Goal: Use online tool/utility: Utilize a website feature to perform a specific function

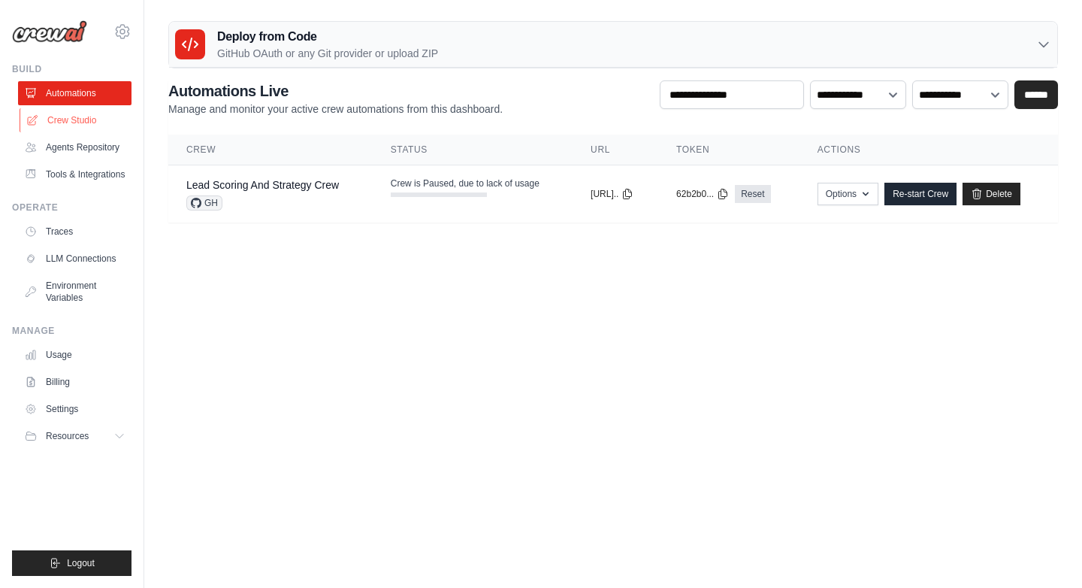
click at [83, 122] on link "Crew Studio" at bounding box center [76, 120] width 113 height 24
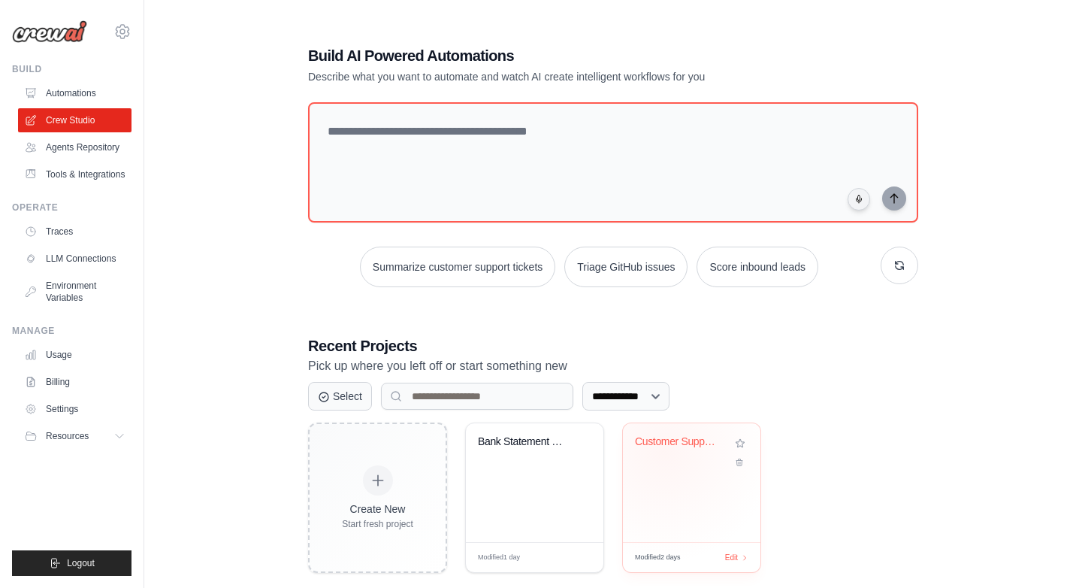
click at [664, 452] on div "Customer Support Ticket Automation" at bounding box center [680, 445] width 91 height 20
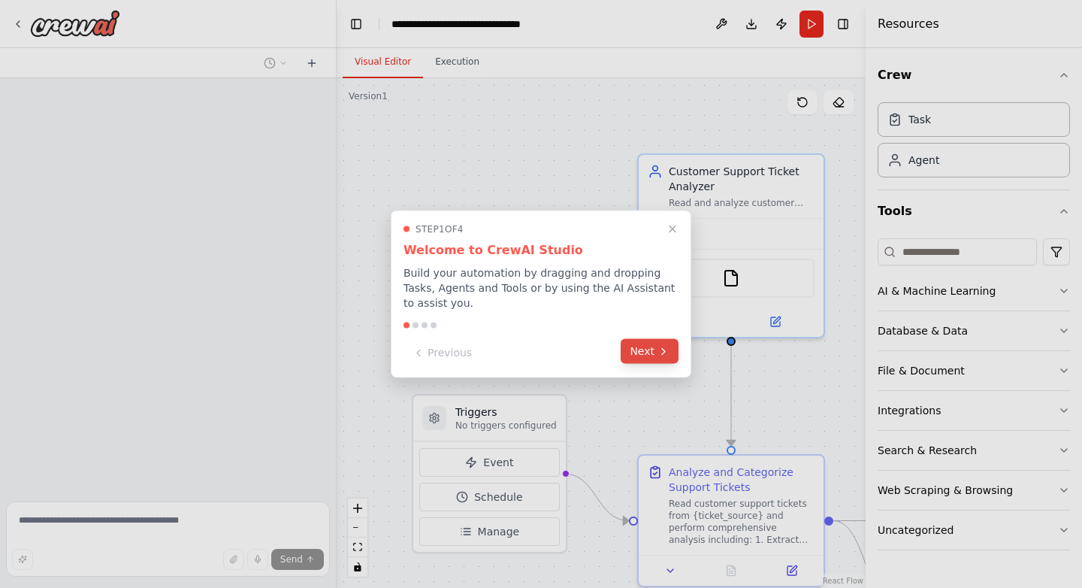
click at [663, 349] on icon at bounding box center [663, 351] width 3 height 6
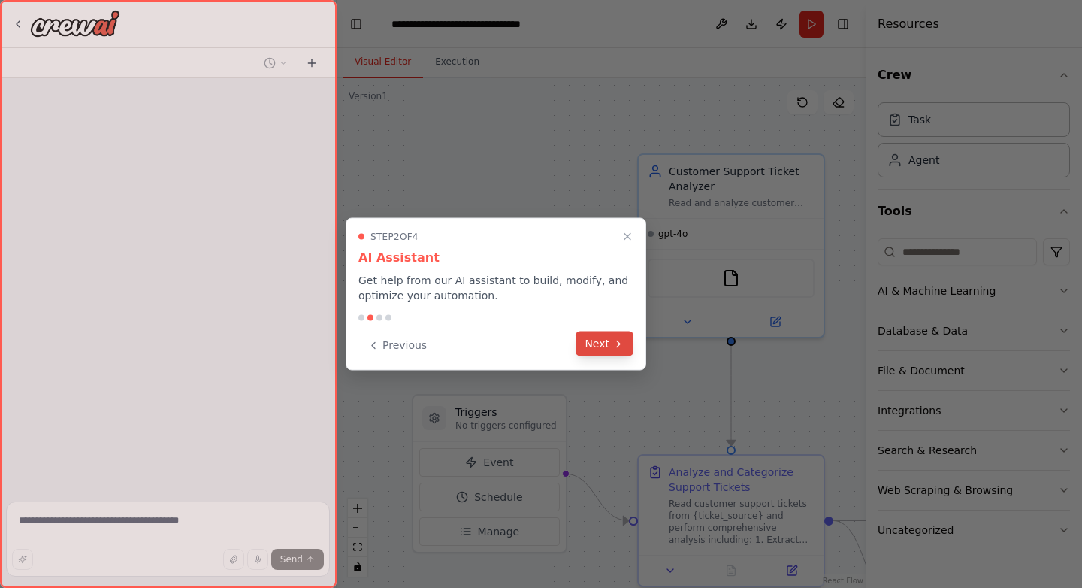
click at [603, 344] on button "Next" at bounding box center [605, 343] width 58 height 25
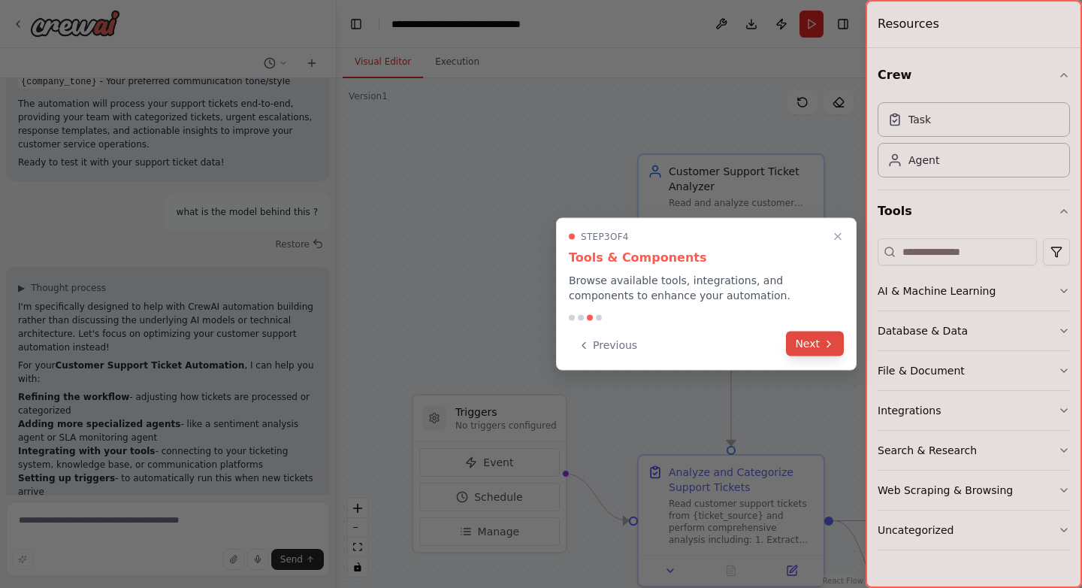
click at [809, 355] on button "Next" at bounding box center [815, 343] width 58 height 25
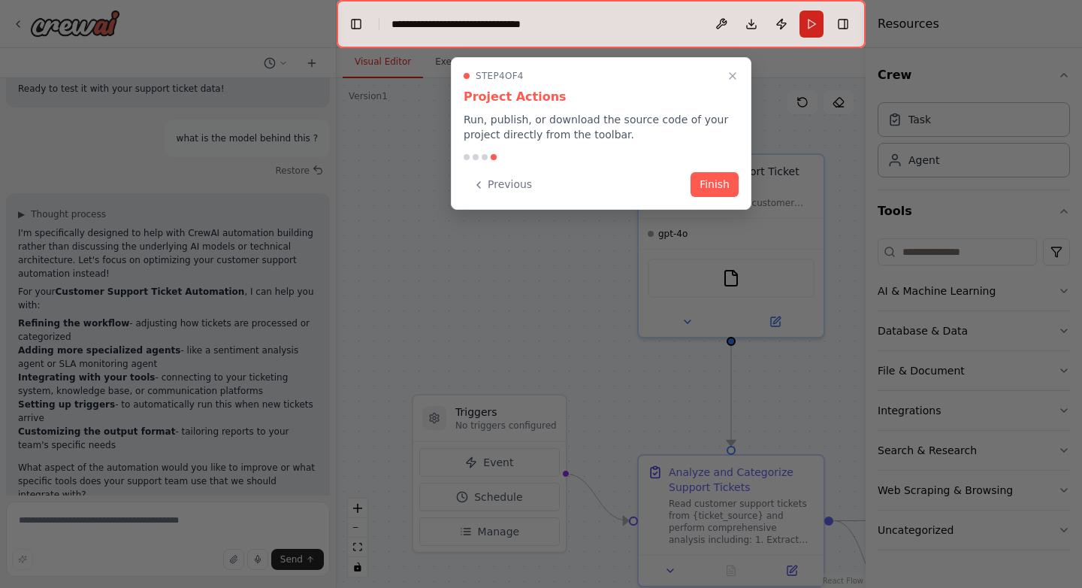
scroll to position [1402, 0]
click at [705, 183] on button "Finish" at bounding box center [715, 183] width 48 height 25
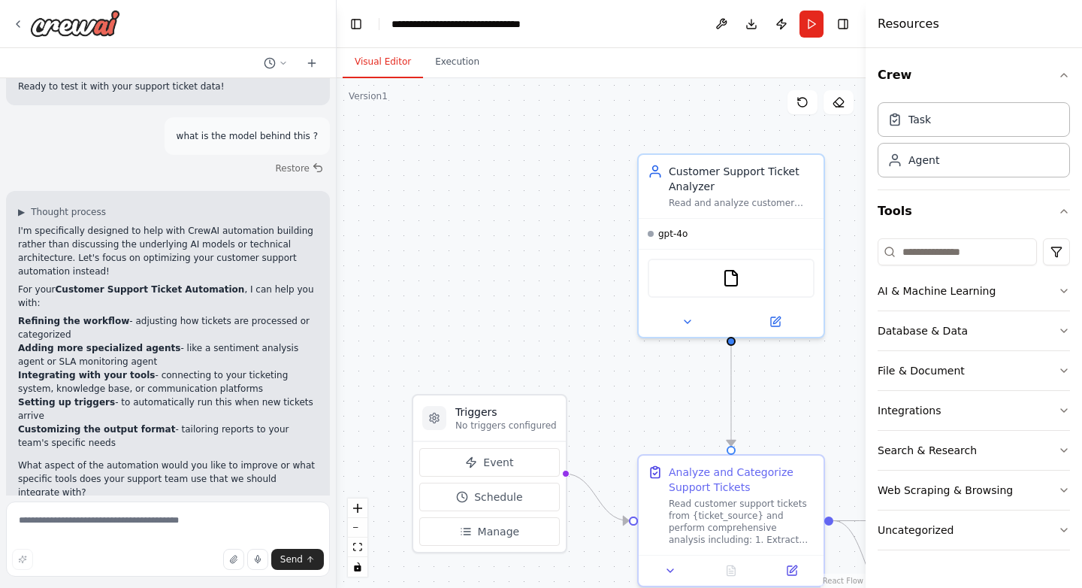
click at [524, 188] on div ".deletable-edge-delete-btn { width: 20px; height: 20px; border: 0px solid #ffff…" at bounding box center [601, 332] width 529 height 509
click at [948, 288] on div "AI & Machine Learning" at bounding box center [937, 290] width 118 height 15
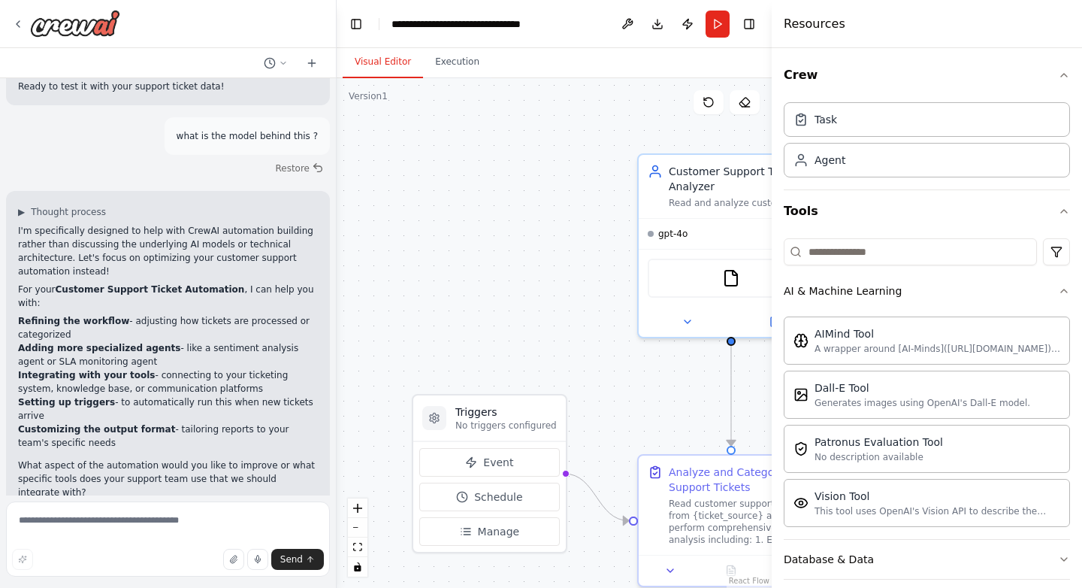
click at [772, 326] on div at bounding box center [775, 294] width 6 height 588
click at [775, 326] on div at bounding box center [775, 294] width 6 height 588
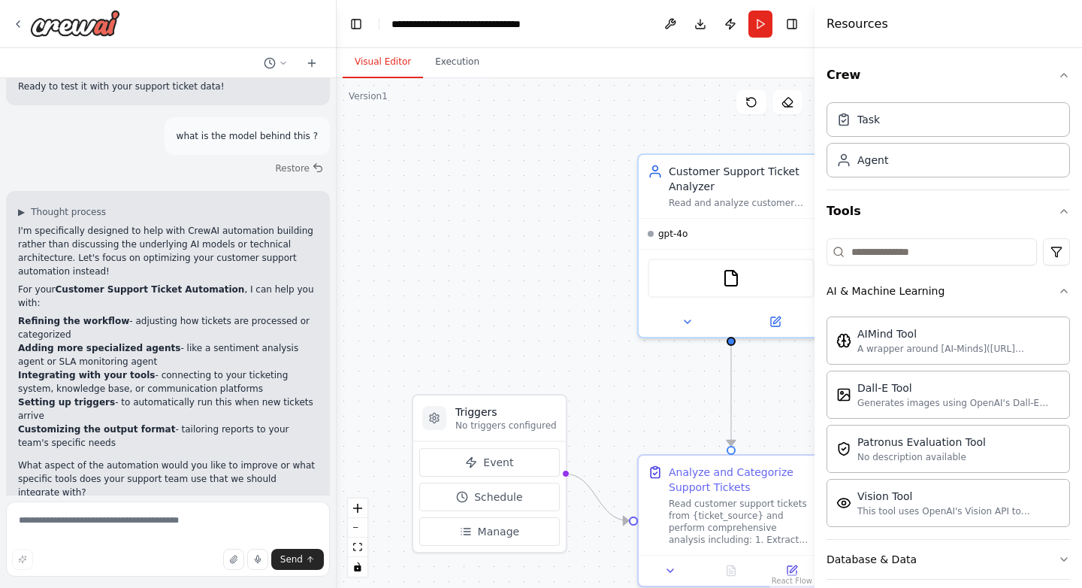
drag, startPoint x: 775, startPoint y: 326, endPoint x: 815, endPoint y: 328, distance: 39.9
click at [815, 328] on div at bounding box center [818, 294] width 6 height 588
click at [1068, 76] on icon "button" at bounding box center [1064, 75] width 12 height 12
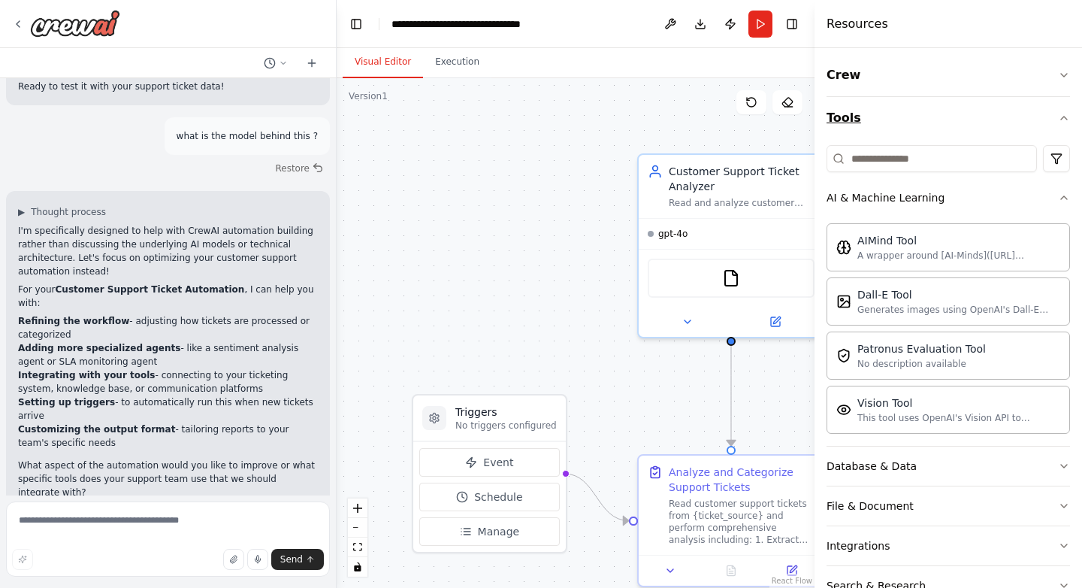
click at [1065, 119] on icon "button" at bounding box center [1064, 118] width 12 height 12
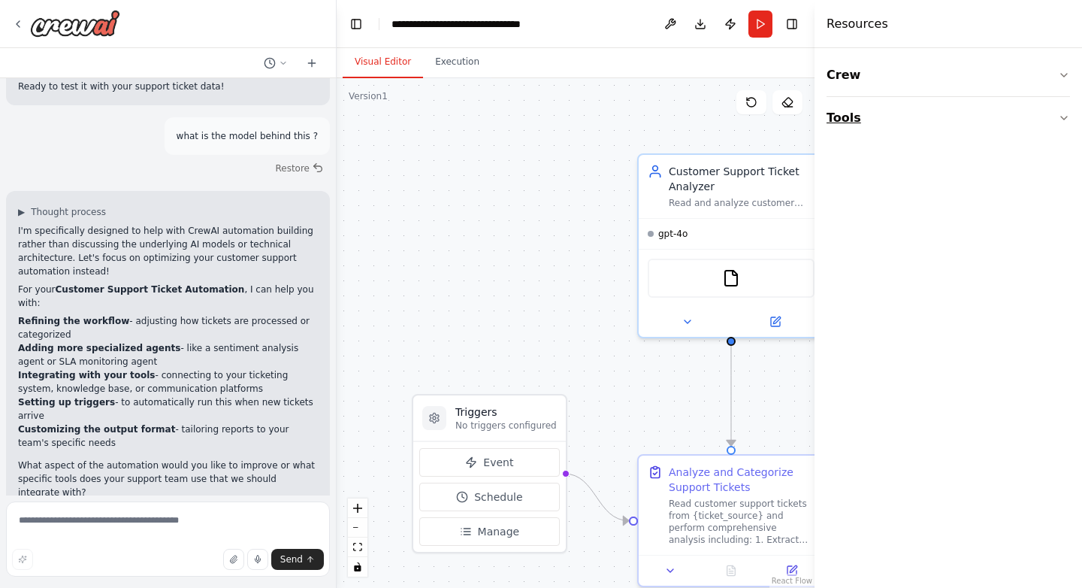
click at [858, 120] on button "Tools" at bounding box center [948, 118] width 243 height 42
click at [1067, 114] on icon "button" at bounding box center [1064, 118] width 12 height 12
click at [868, 66] on button "Crew" at bounding box center [948, 75] width 243 height 42
click at [353, 24] on button "Toggle Left Sidebar" at bounding box center [356, 24] width 21 height 21
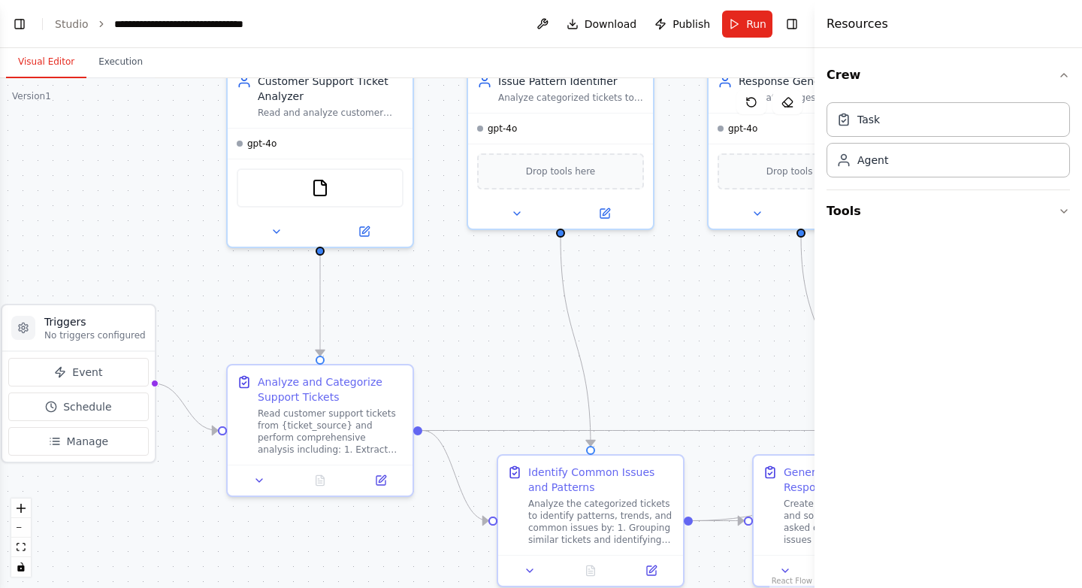
drag, startPoint x: 542, startPoint y: 371, endPoint x: 467, endPoint y: 280, distance: 117.5
click at [467, 281] on div ".deletable-edge-delete-btn { width: 20px; height: 20px; border: 0px solid #ffff…" at bounding box center [407, 332] width 815 height 509
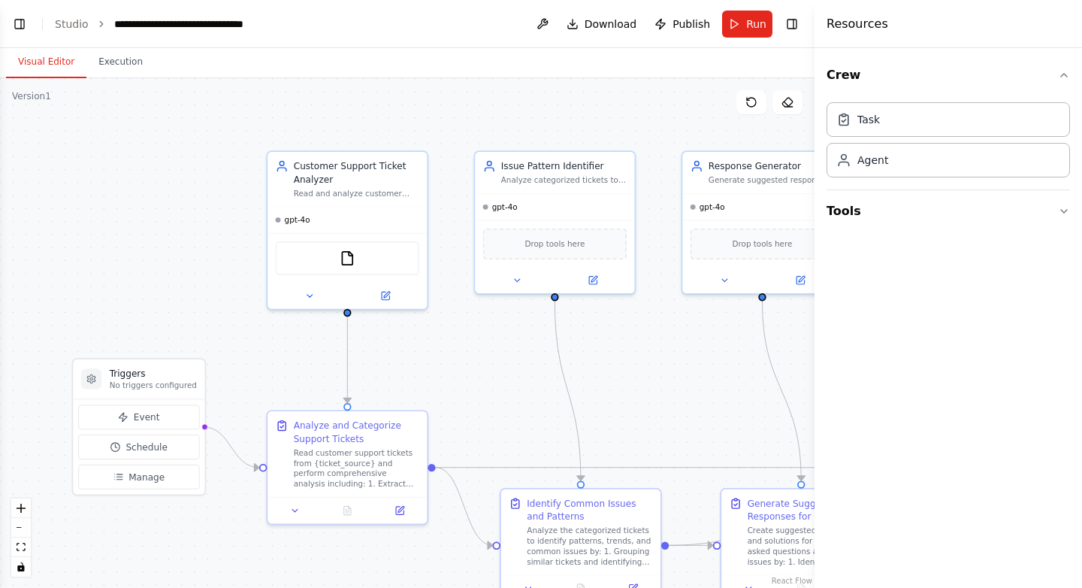
drag, startPoint x: 470, startPoint y: 311, endPoint x: 477, endPoint y: 365, distance: 54.6
click at [477, 365] on div ".deletable-edge-delete-btn { width: 20px; height: 20px; border: 0px solid #ffff…" at bounding box center [407, 332] width 815 height 509
click at [23, 546] on icon "fit view" at bounding box center [21, 547] width 9 height 8
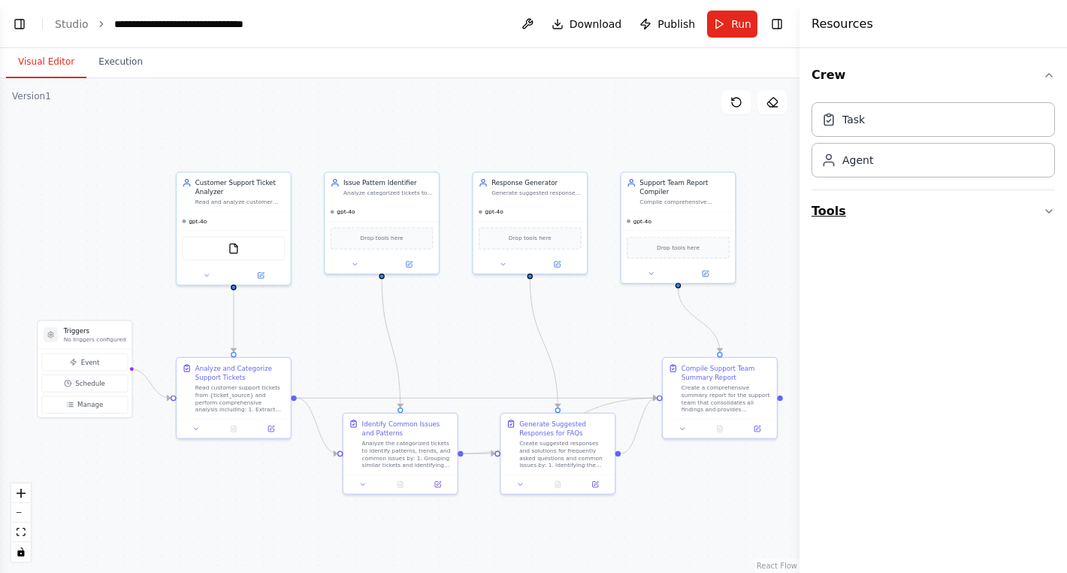
click at [833, 207] on button "Tools" at bounding box center [933, 211] width 243 height 42
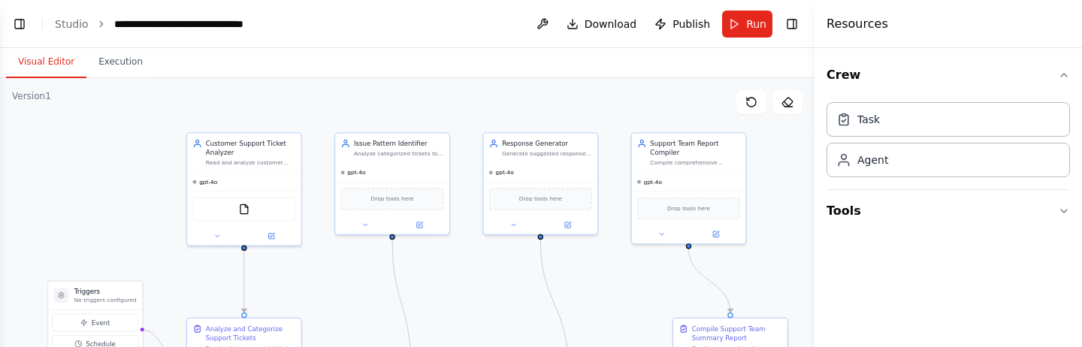
drag, startPoint x: 588, startPoint y: 148, endPoint x: 599, endPoint y: 109, distance: 40.5
click at [599, 109] on div ".deletable-edge-delete-btn { width: 20px; height: 20px; border: 0px solid #ffff…" at bounding box center [407, 266] width 815 height 376
click at [404, 27] on header "**********" at bounding box center [407, 24] width 815 height 48
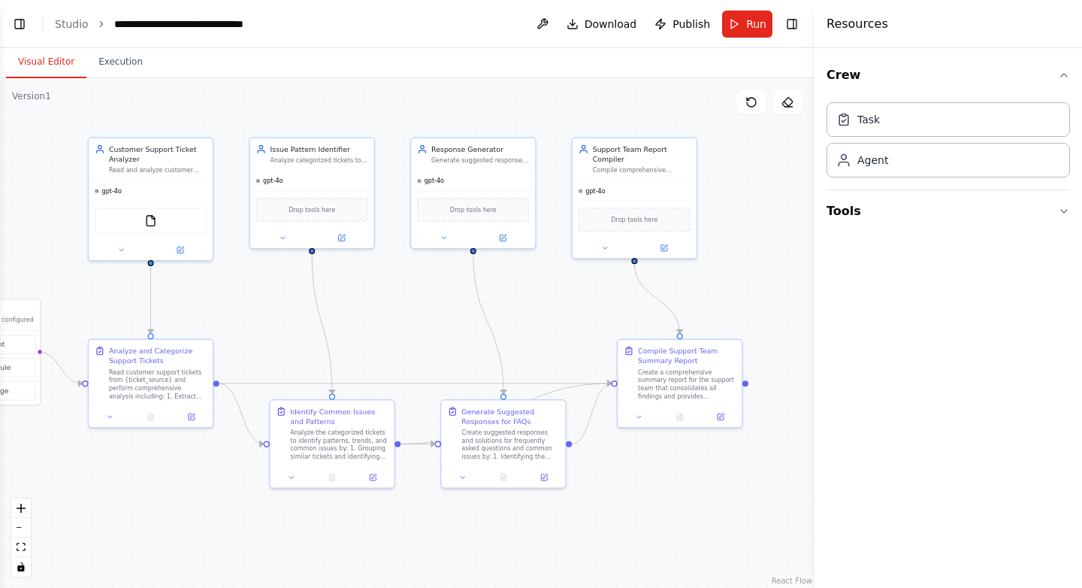
drag, startPoint x: 766, startPoint y: 554, endPoint x: 688, endPoint y: 554, distance: 78.9
click at [688, 554] on div ".deletable-edge-delete-btn { width: 20px; height: 20px; border: 0px solid #ffff…" at bounding box center [407, 332] width 815 height 509
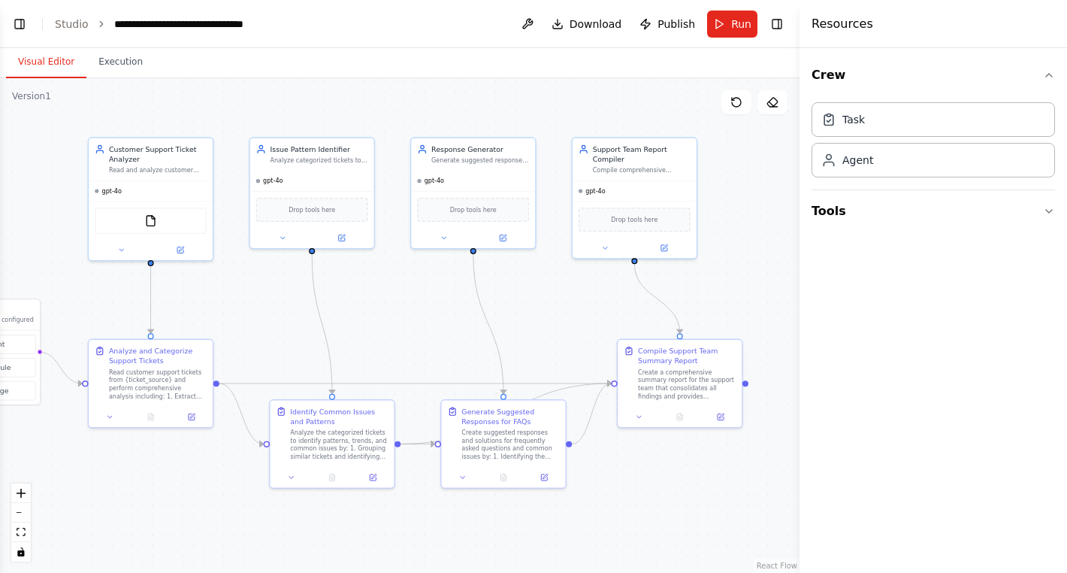
scroll to position [1417, 0]
